Goal: Information Seeking & Learning: Learn about a topic

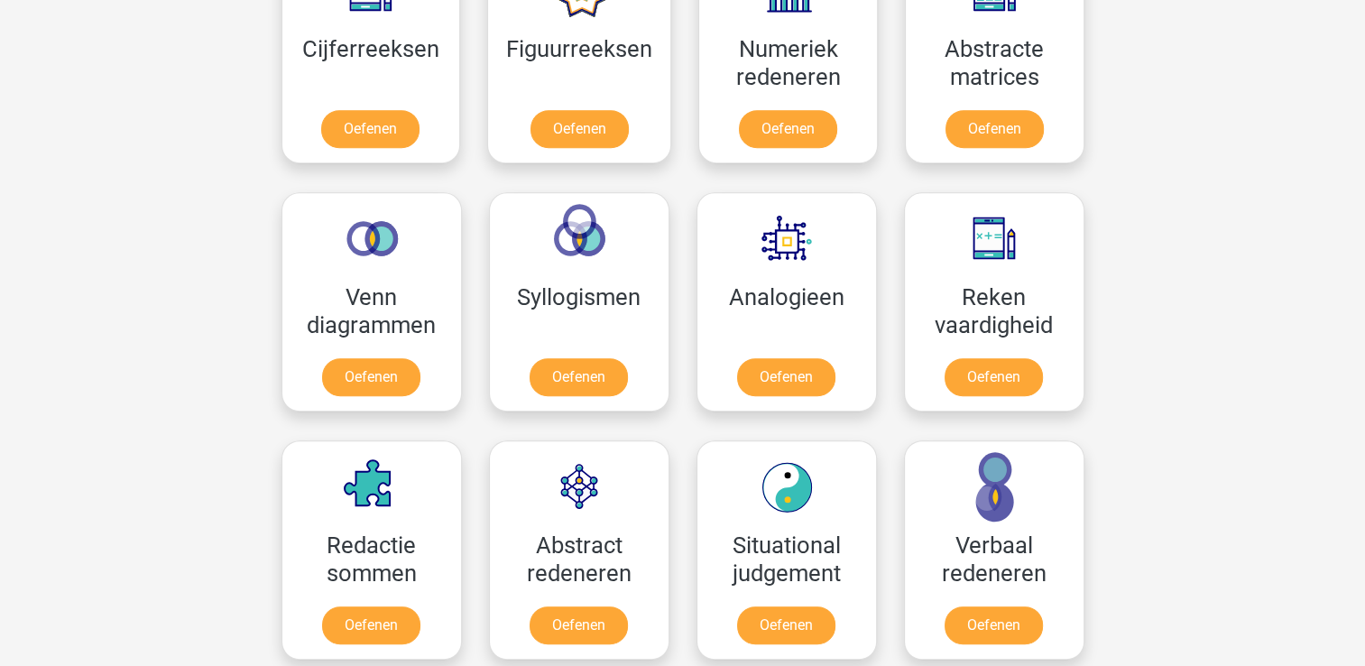
scroll to position [812, 0]
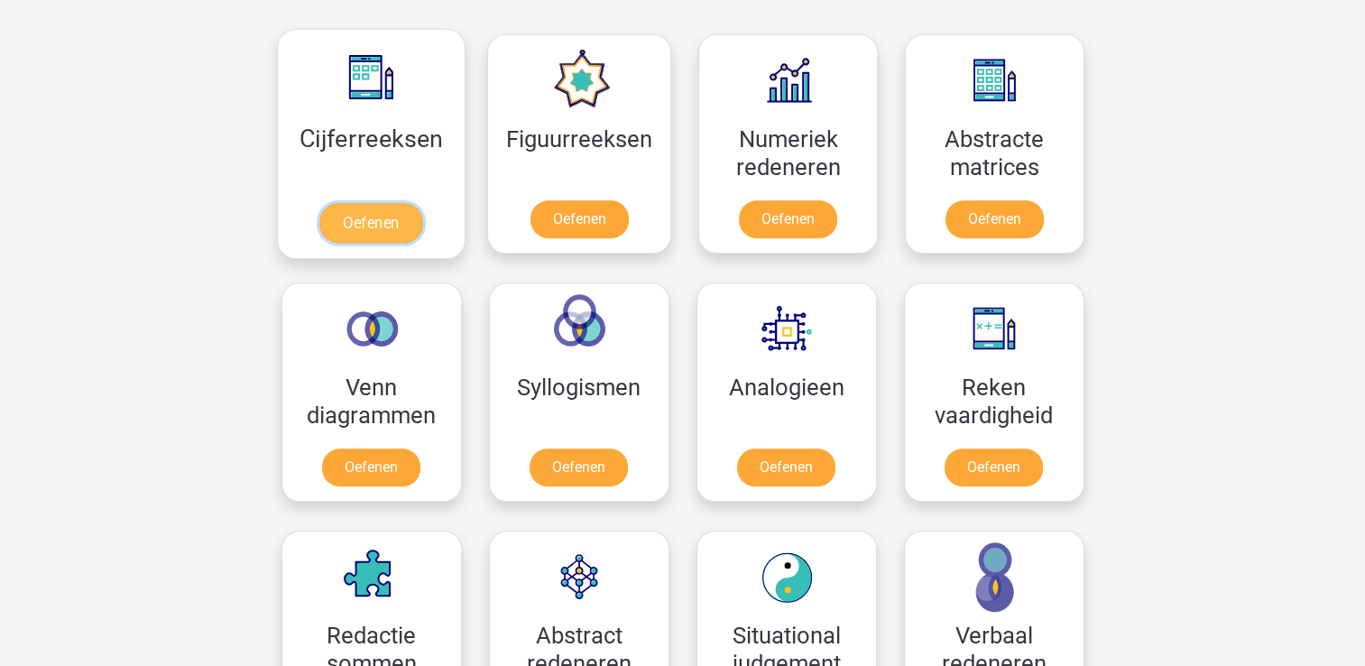
click at [382, 210] on link "Oefenen" at bounding box center [370, 223] width 103 height 40
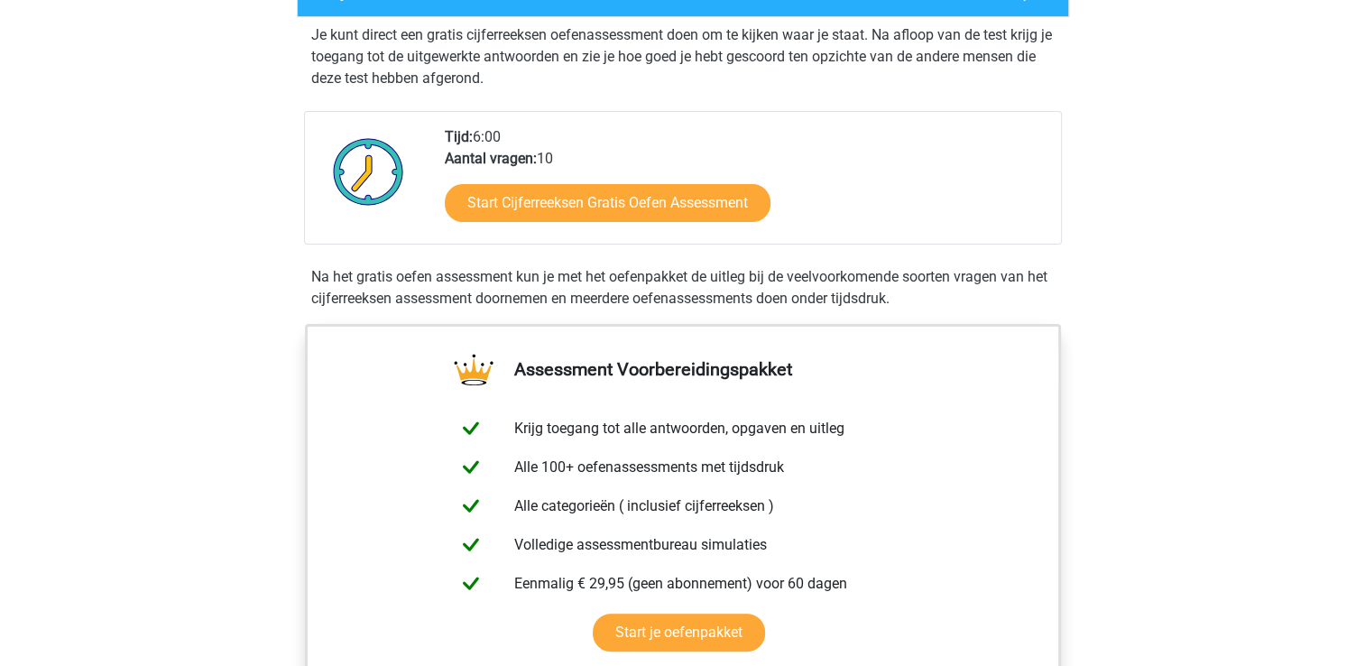
scroll to position [361, 0]
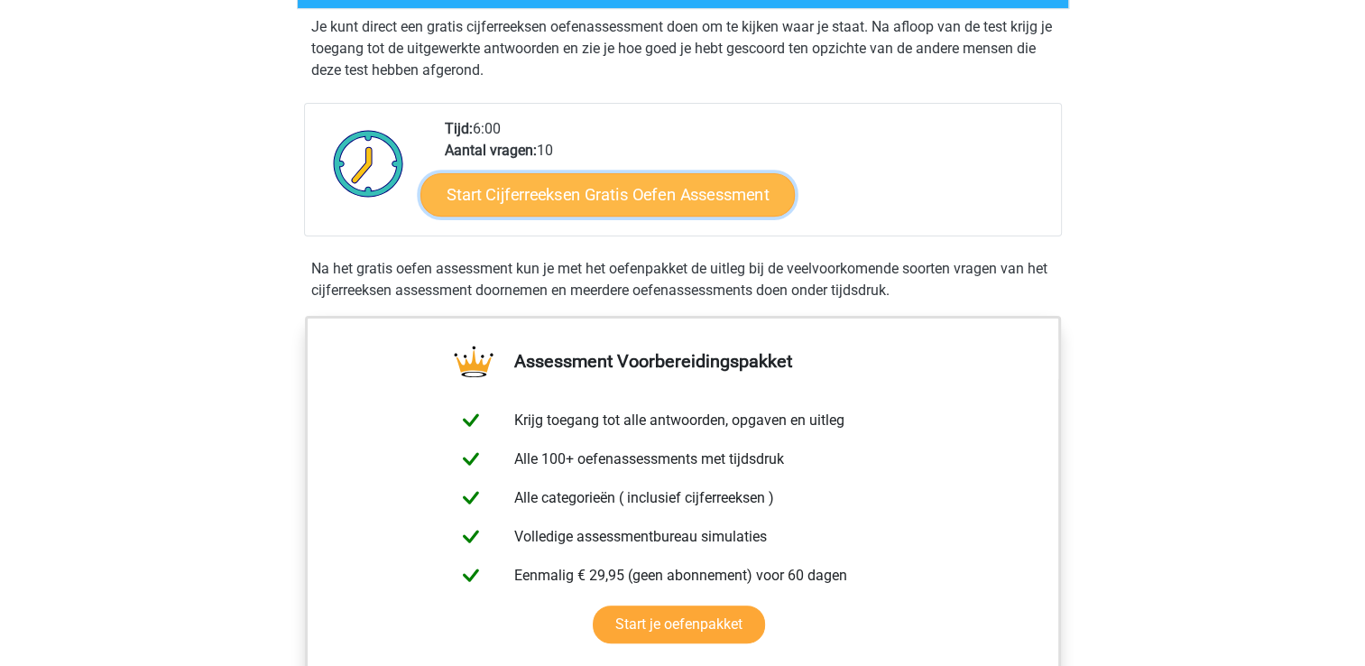
click at [598, 216] on link "Start Cijferreeksen Gratis Oefen Assessment" at bounding box center [607, 193] width 374 height 43
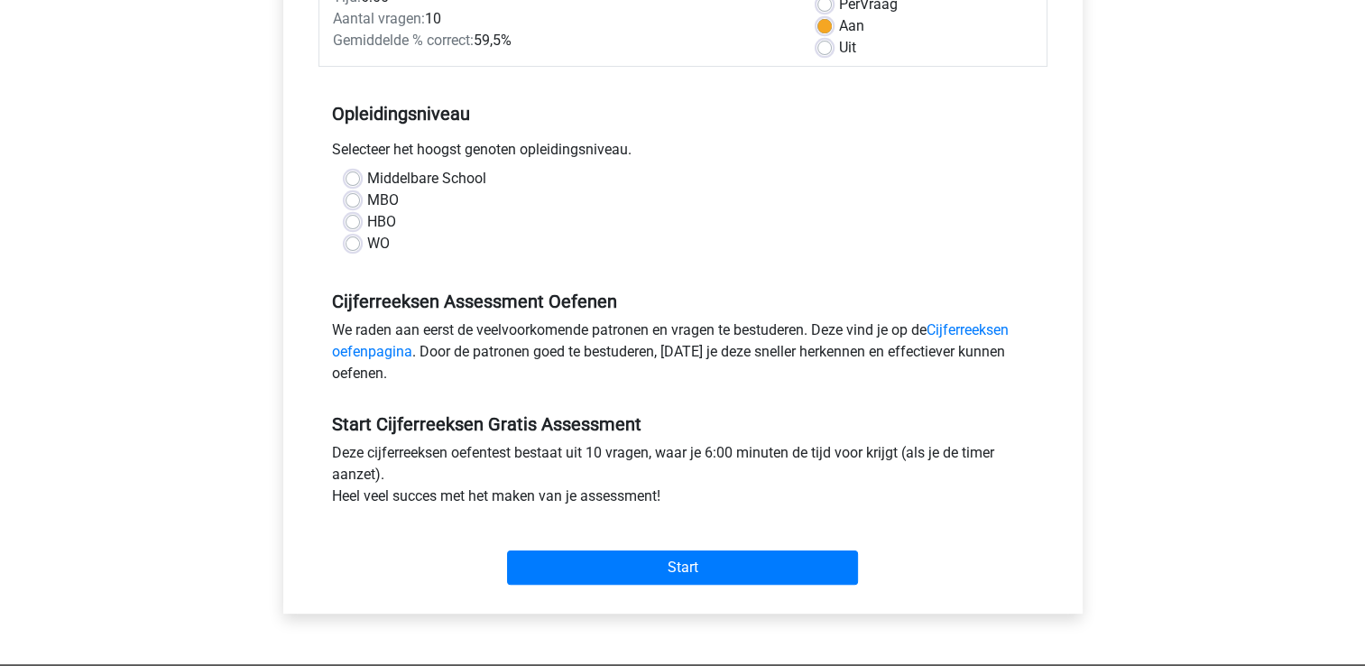
scroll to position [180, 0]
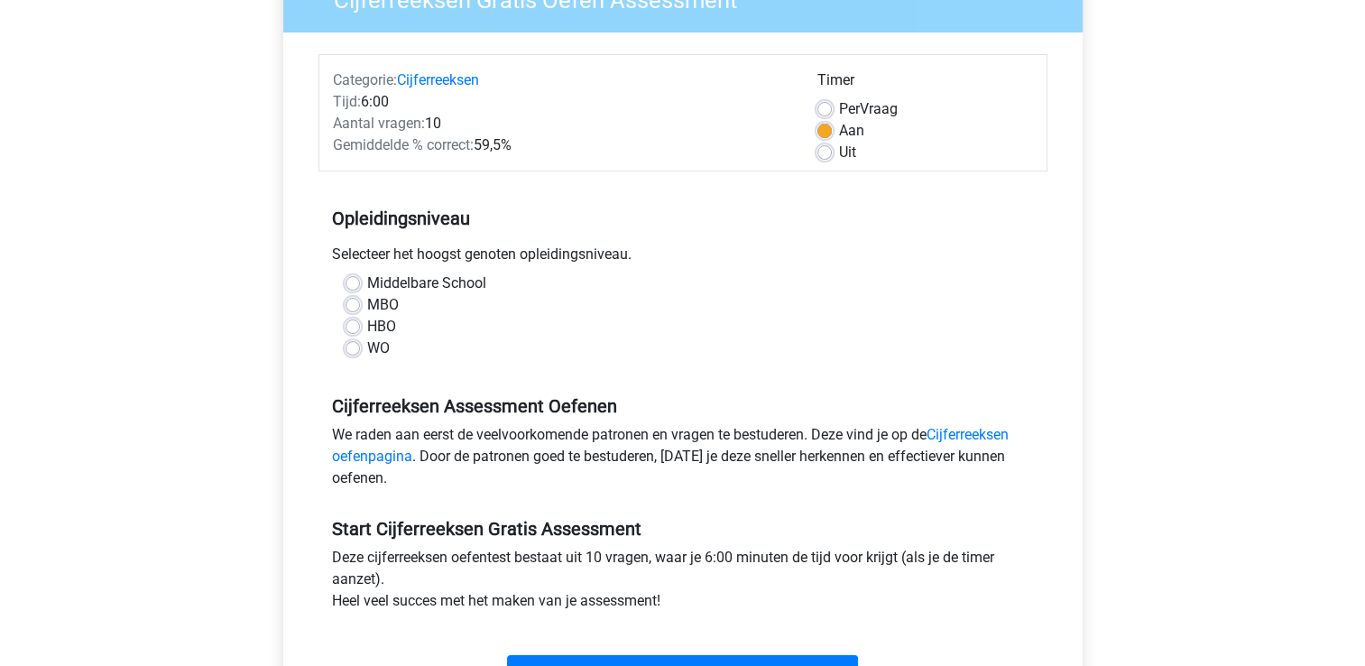
click at [367, 325] on label "HBO" at bounding box center [381, 327] width 29 height 22
click at [354, 325] on input "HBO" at bounding box center [353, 325] width 14 height 18
radio input "true"
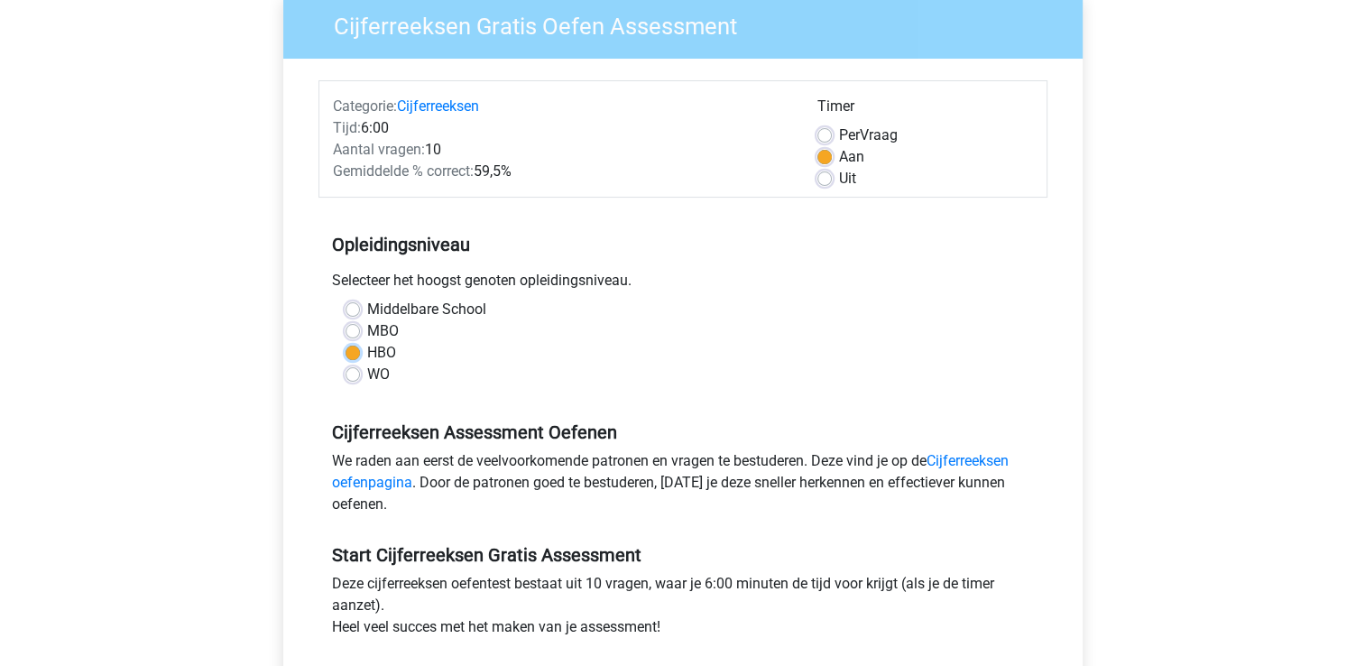
scroll to position [90, 0]
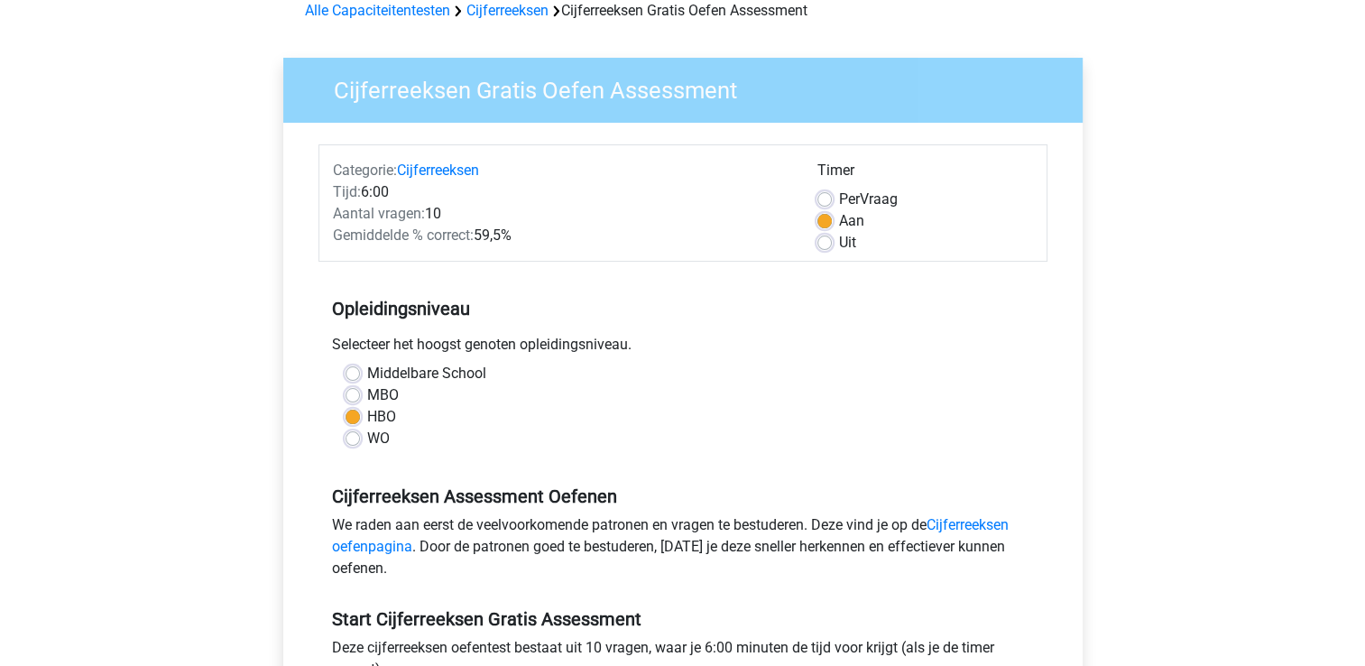
click at [839, 248] on label "Uit" at bounding box center [847, 243] width 17 height 22
click at [824, 248] on input "Uit" at bounding box center [824, 241] width 14 height 18
radio input "true"
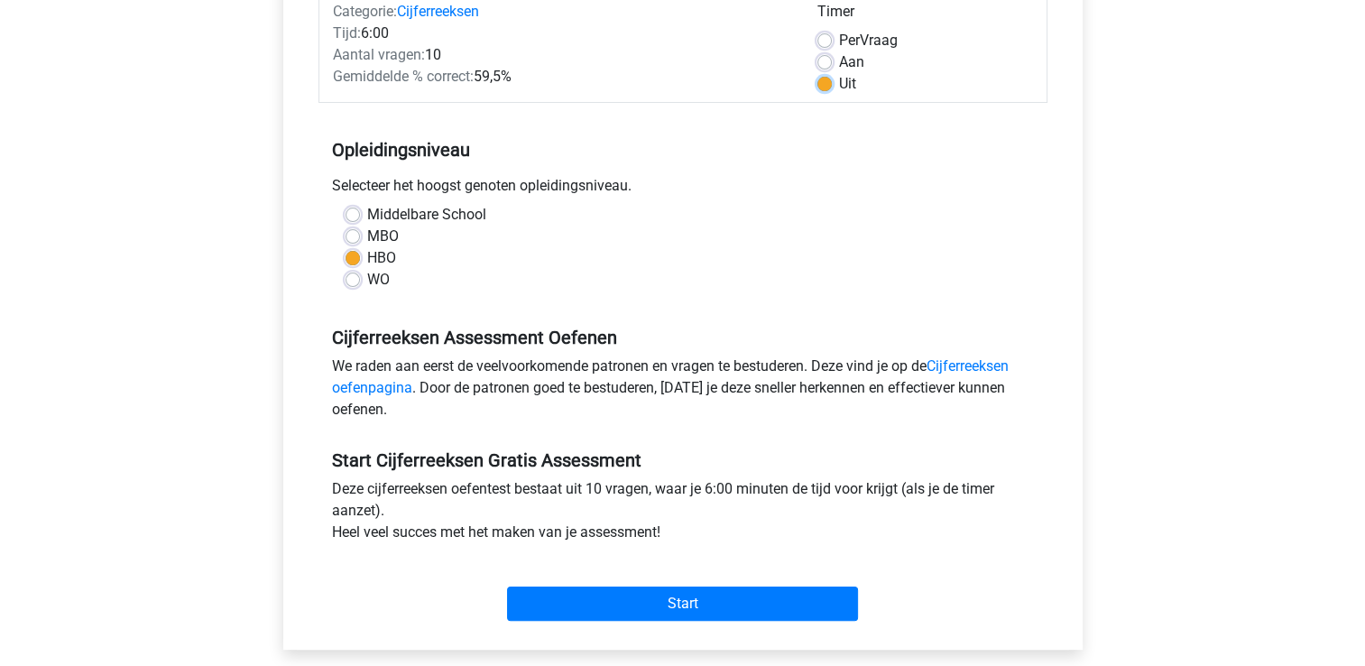
scroll to position [451, 0]
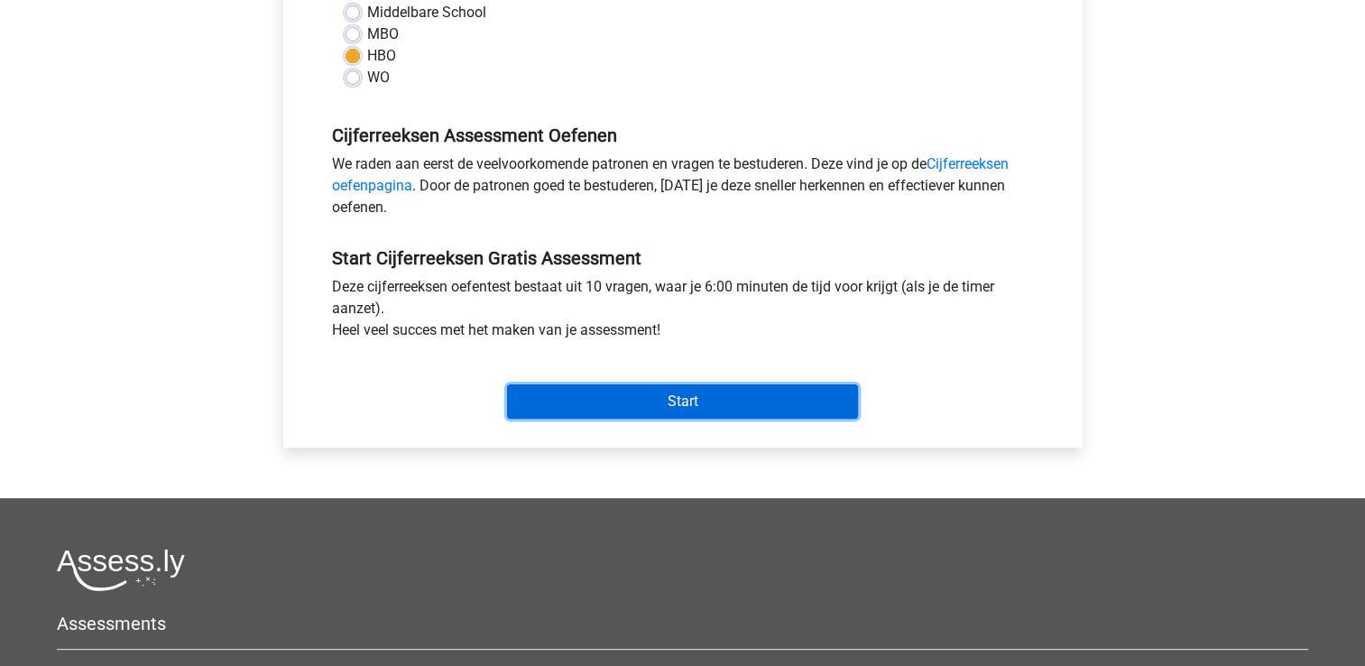
click at [671, 392] on input "Start" at bounding box center [682, 401] width 351 height 34
